Goal: Information Seeking & Learning: Learn about a topic

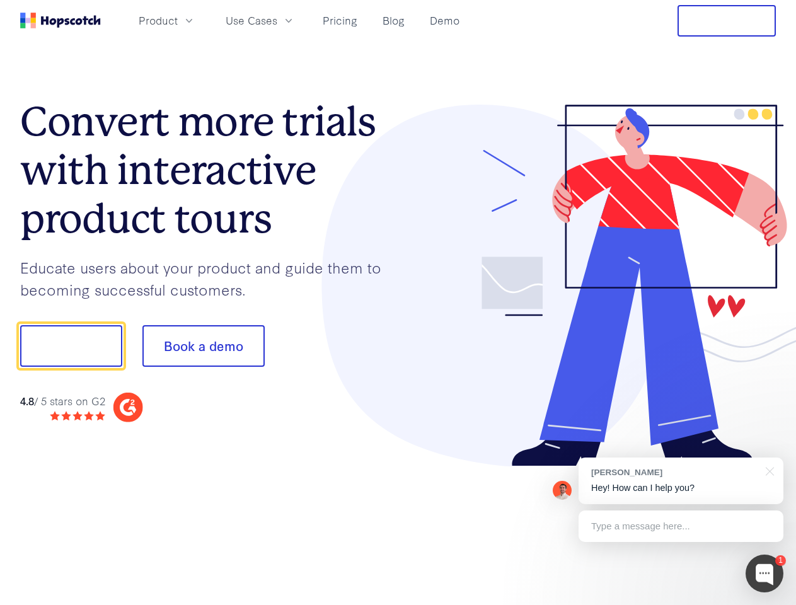
click at [398, 302] on div at bounding box center [587, 286] width 378 height 362
click at [178, 20] on span "Product" at bounding box center [158, 21] width 39 height 16
click at [277, 20] on span "Use Cases" at bounding box center [252, 21] width 52 height 16
click at [726, 21] on button "Free Trial" at bounding box center [726, 20] width 98 height 31
click at [71, 346] on button "Show me!" at bounding box center [71, 346] width 102 height 42
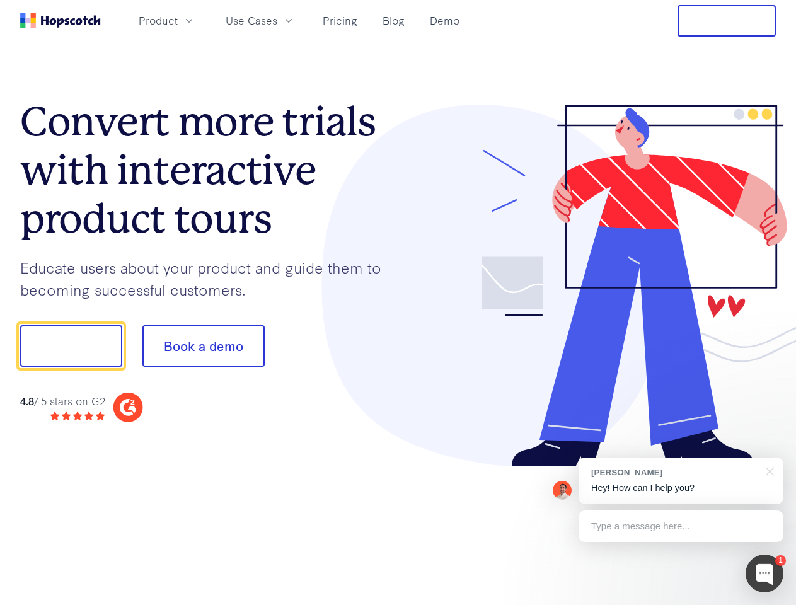
click at [203, 346] on button "Book a demo" at bounding box center [203, 346] width 122 height 42
click at [764, 573] on div at bounding box center [764, 573] width 38 height 38
click at [680, 481] on div "[PERSON_NAME] Hey! How can I help you?" at bounding box center [680, 480] width 205 height 47
click at [767, 470] on div at bounding box center [665, 344] width 236 height 420
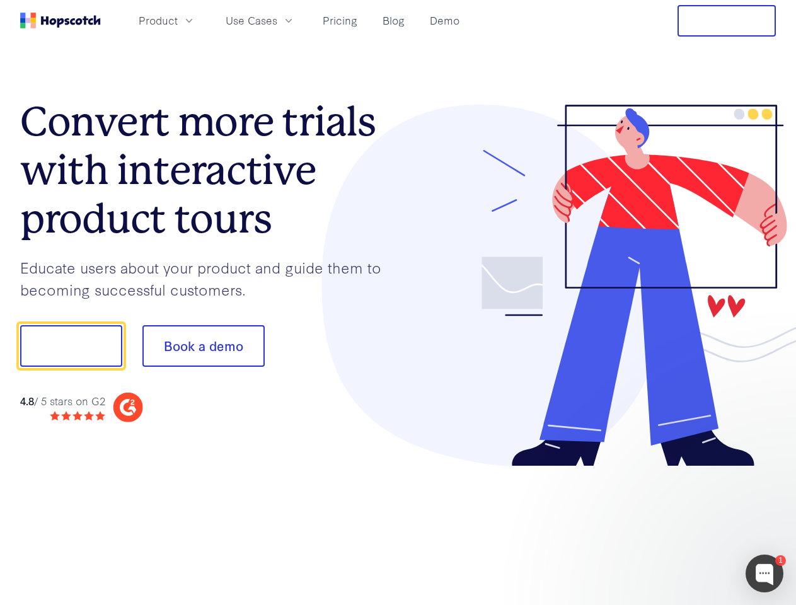
click at [680, 526] on div at bounding box center [665, 428] width 236 height 251
